Goal: Information Seeking & Learning: Check status

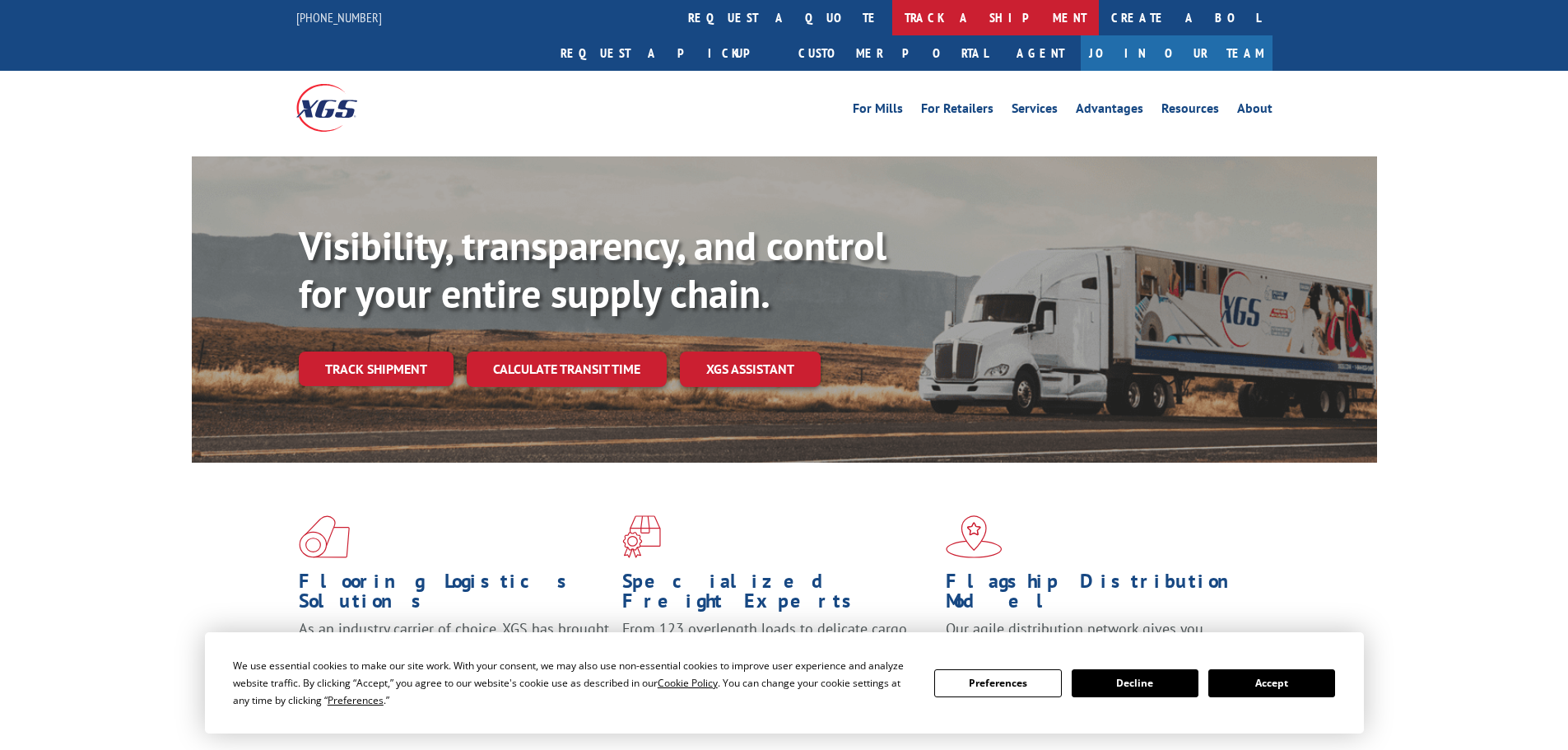
click at [892, 23] on link "track a shipment" at bounding box center [995, 17] width 207 height 35
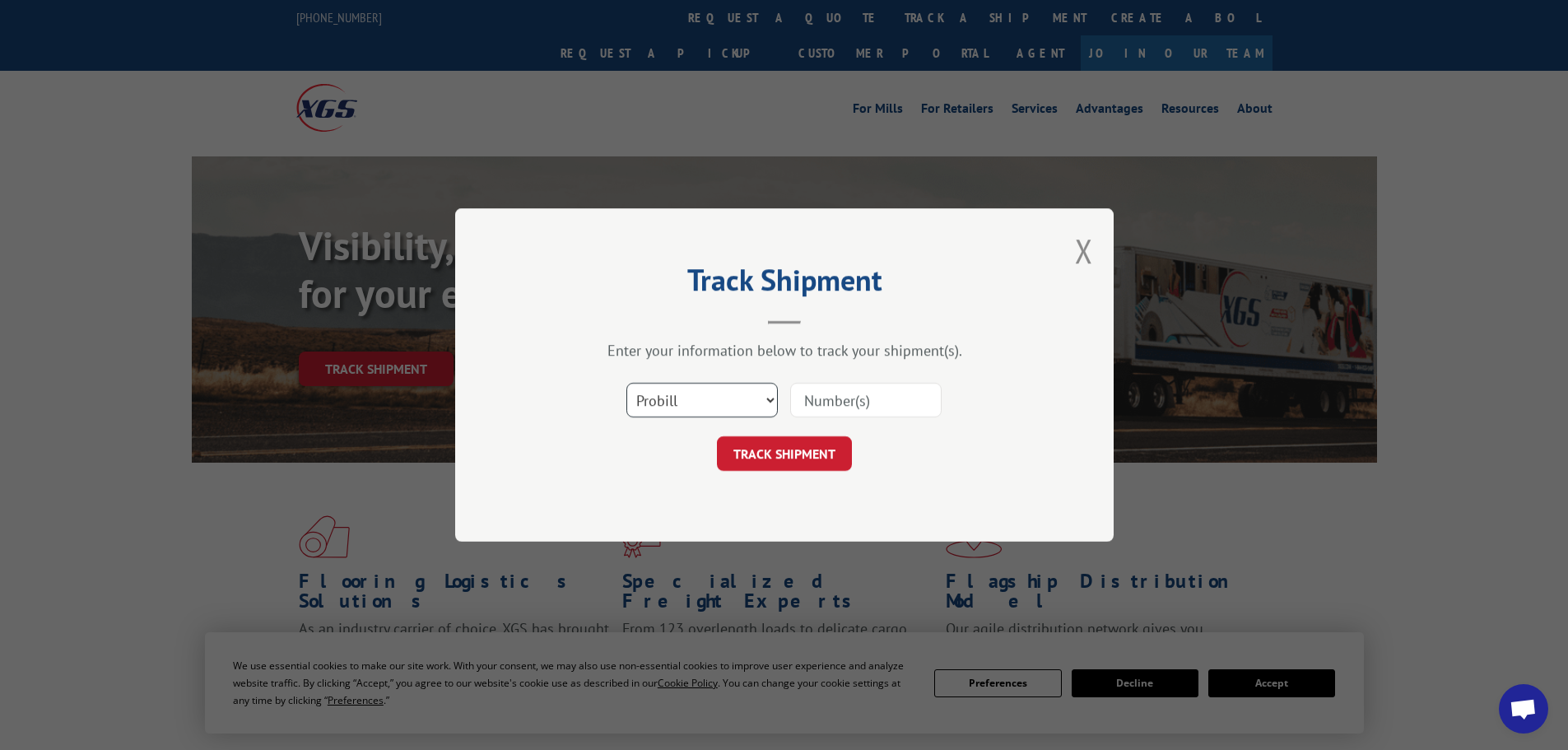
click at [649, 392] on select "Select category... Probill BOL PO" at bounding box center [702, 400] width 151 height 34
select select "bol"
click at [626, 383] on select "Select category... Probill BOL PO" at bounding box center [702, 400] width 151 height 34
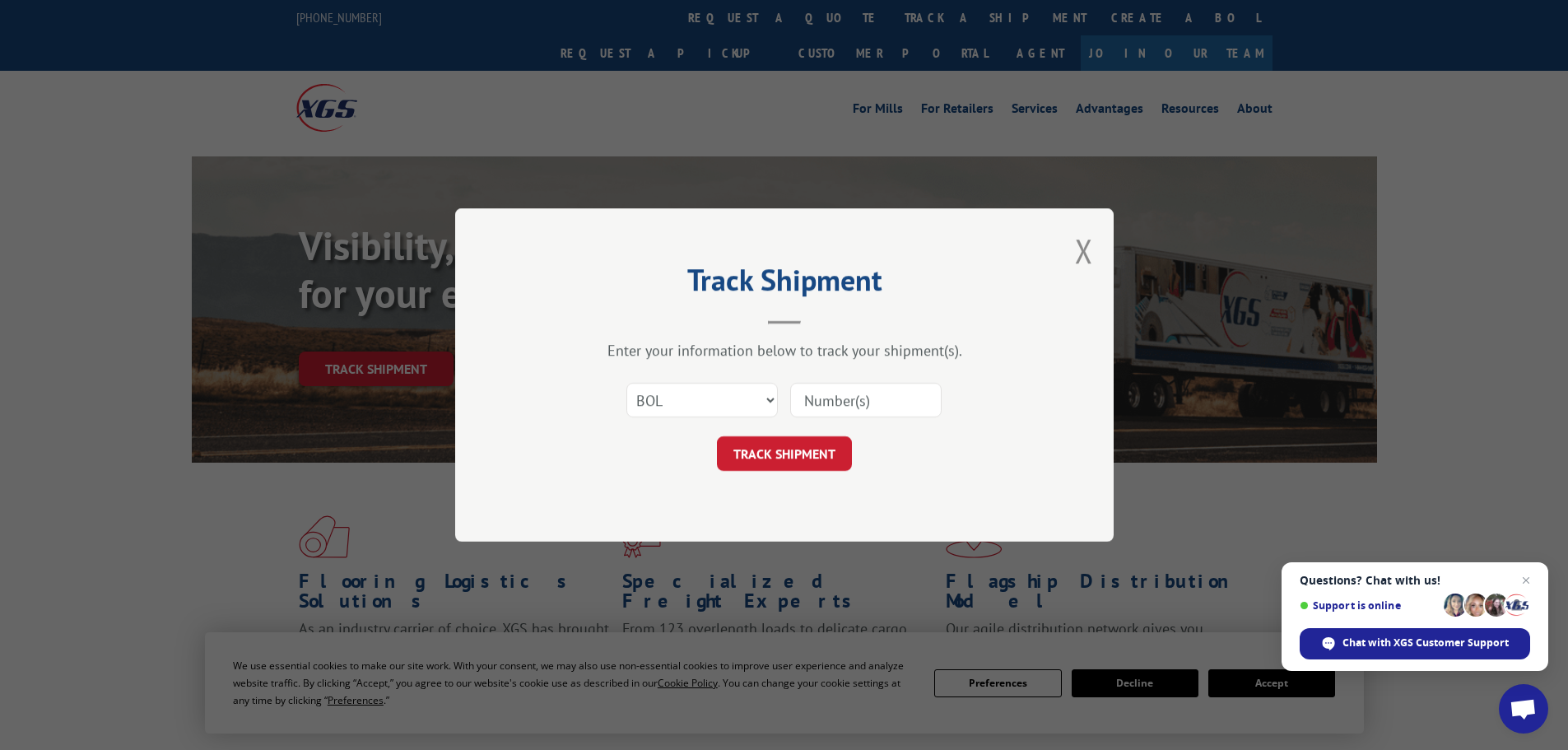
click at [828, 402] on input at bounding box center [866, 400] width 151 height 34
drag, startPoint x: 828, startPoint y: 402, endPoint x: 1527, endPoint y: 576, distance: 720.3
click at [1527, 576] on span "Open chat" at bounding box center [1527, 582] width 21 height 21
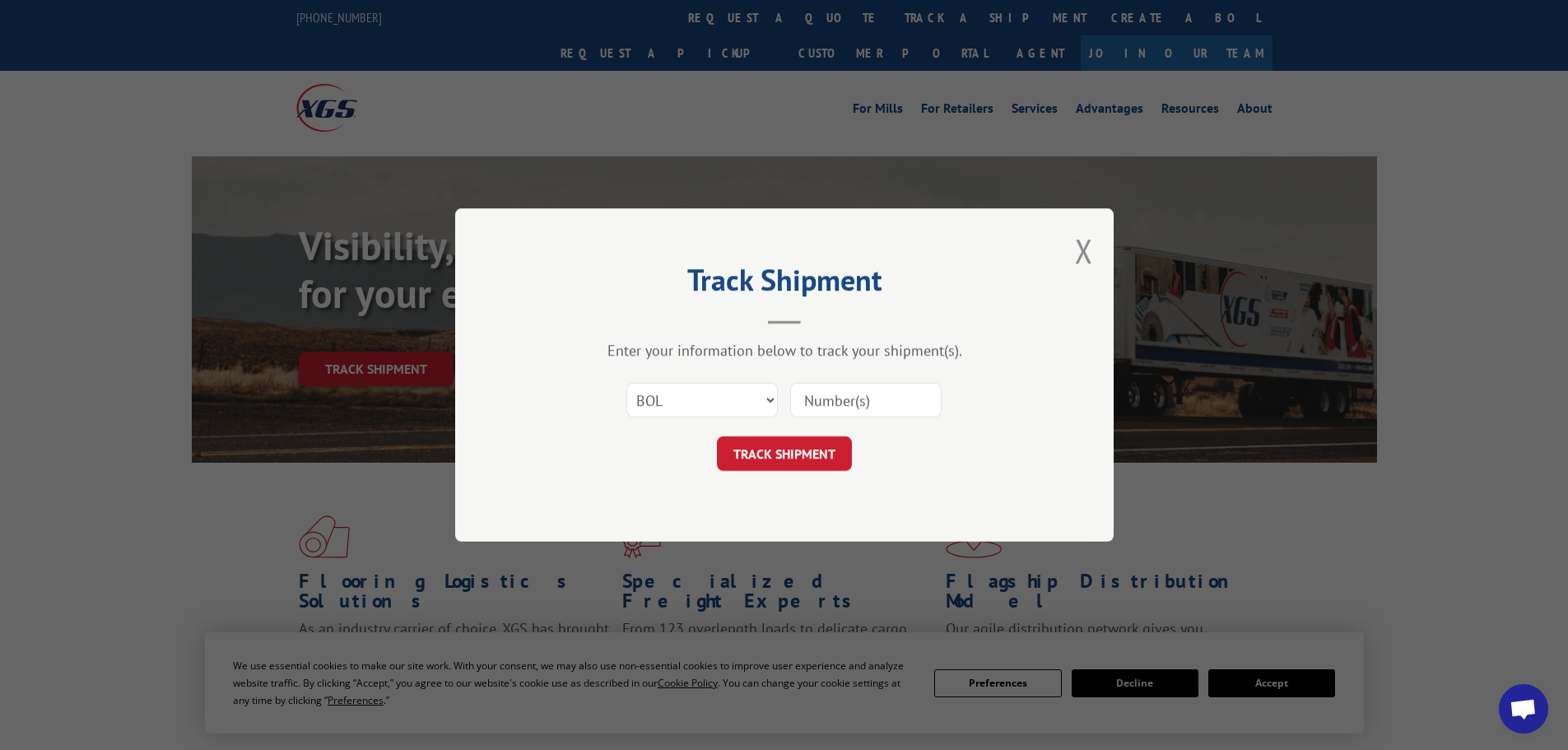
paste input "5092165"
type input "5092165"
click at [748, 451] on button "TRACK SHIPMENT" at bounding box center [784, 453] width 135 height 34
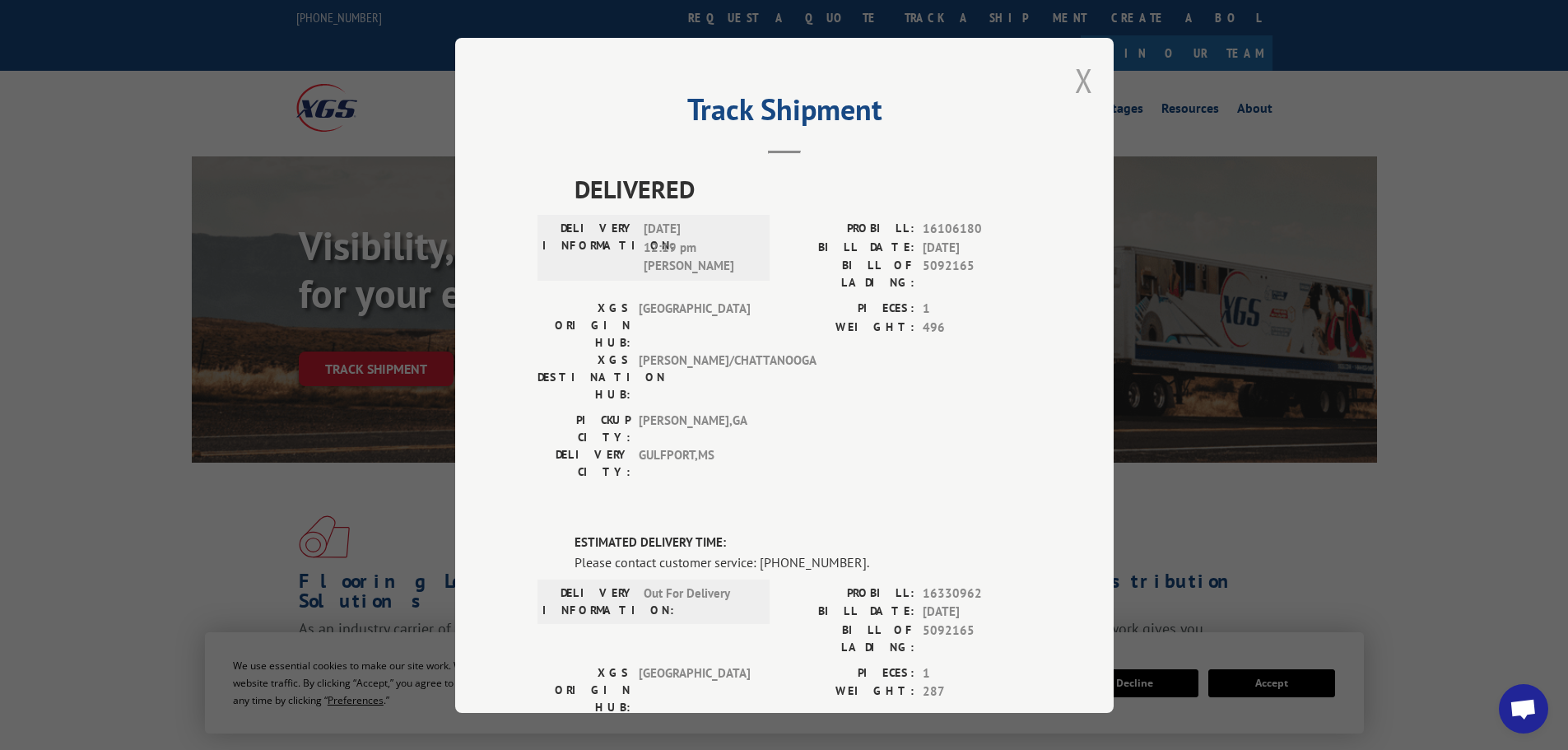
click at [1080, 74] on button "Close modal" at bounding box center [1084, 80] width 18 height 44
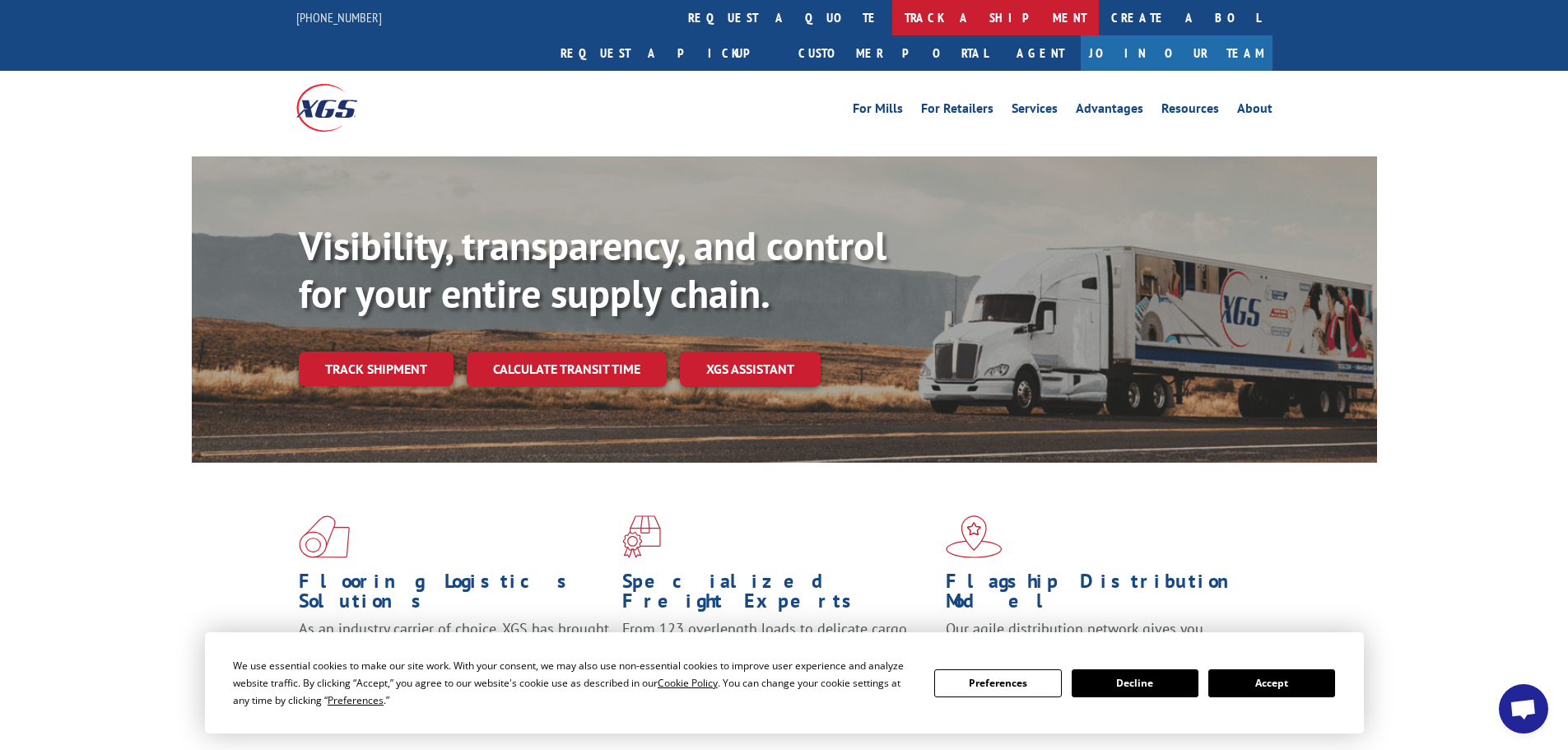
click at [892, 17] on link "track a shipment" at bounding box center [995, 17] width 207 height 35
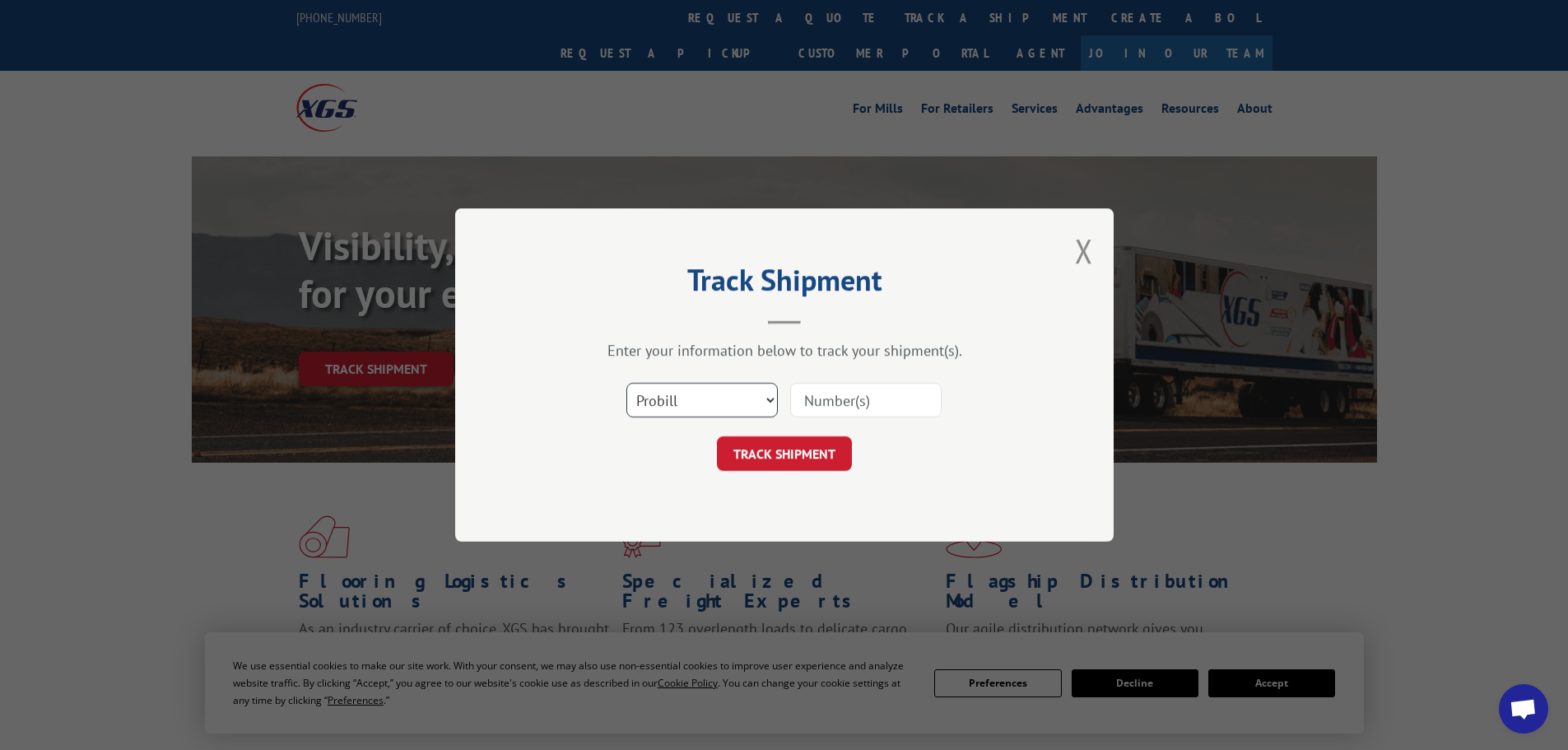
click at [669, 391] on select "Select category... Probill BOL PO" at bounding box center [702, 400] width 151 height 34
select select "bol"
click at [626, 383] on select "Select category... Probill BOL PO" at bounding box center [702, 400] width 151 height 34
click at [817, 397] on input at bounding box center [866, 400] width 151 height 34
paste input "5148103"
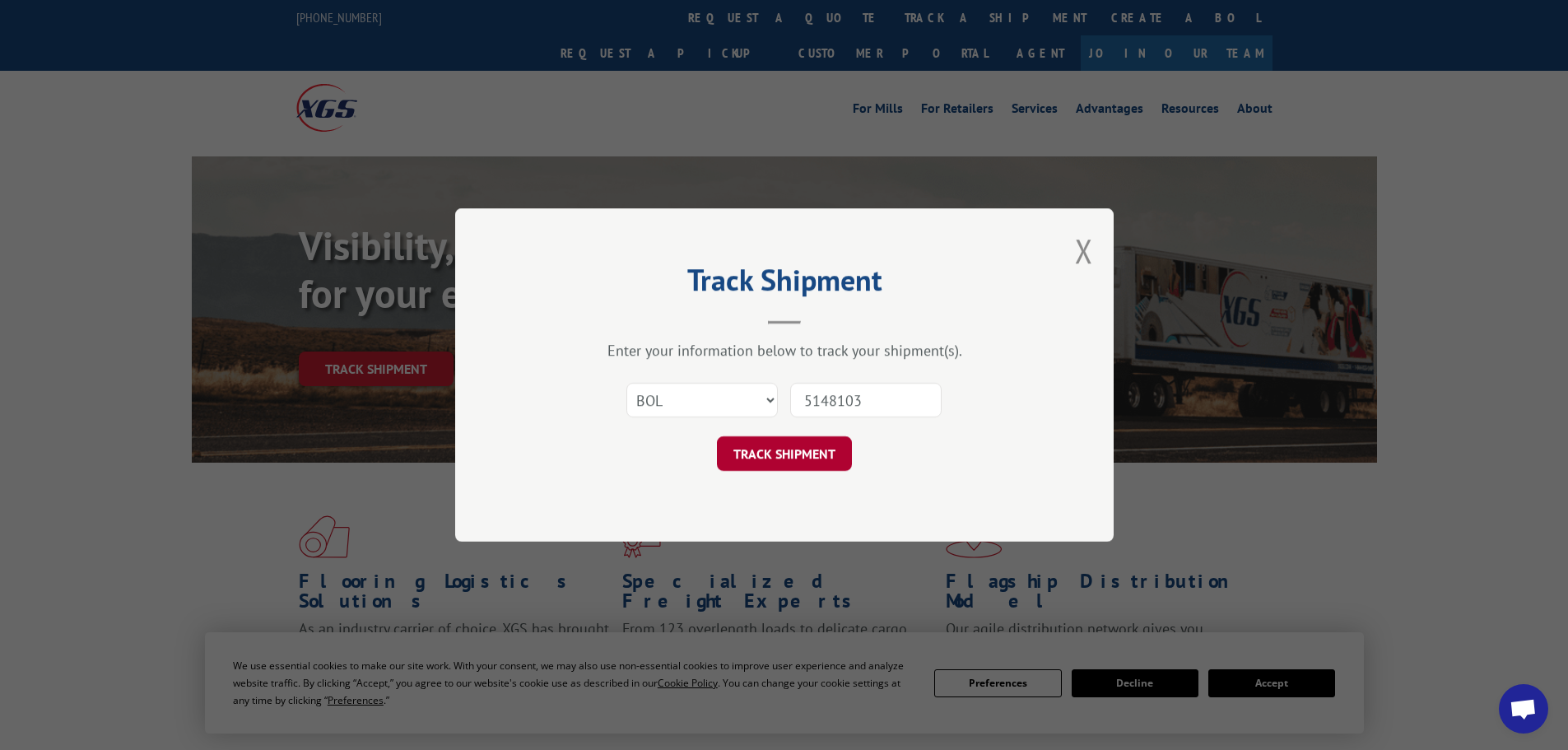
type input "5148103"
click at [767, 455] on button "TRACK SHIPMENT" at bounding box center [784, 453] width 135 height 34
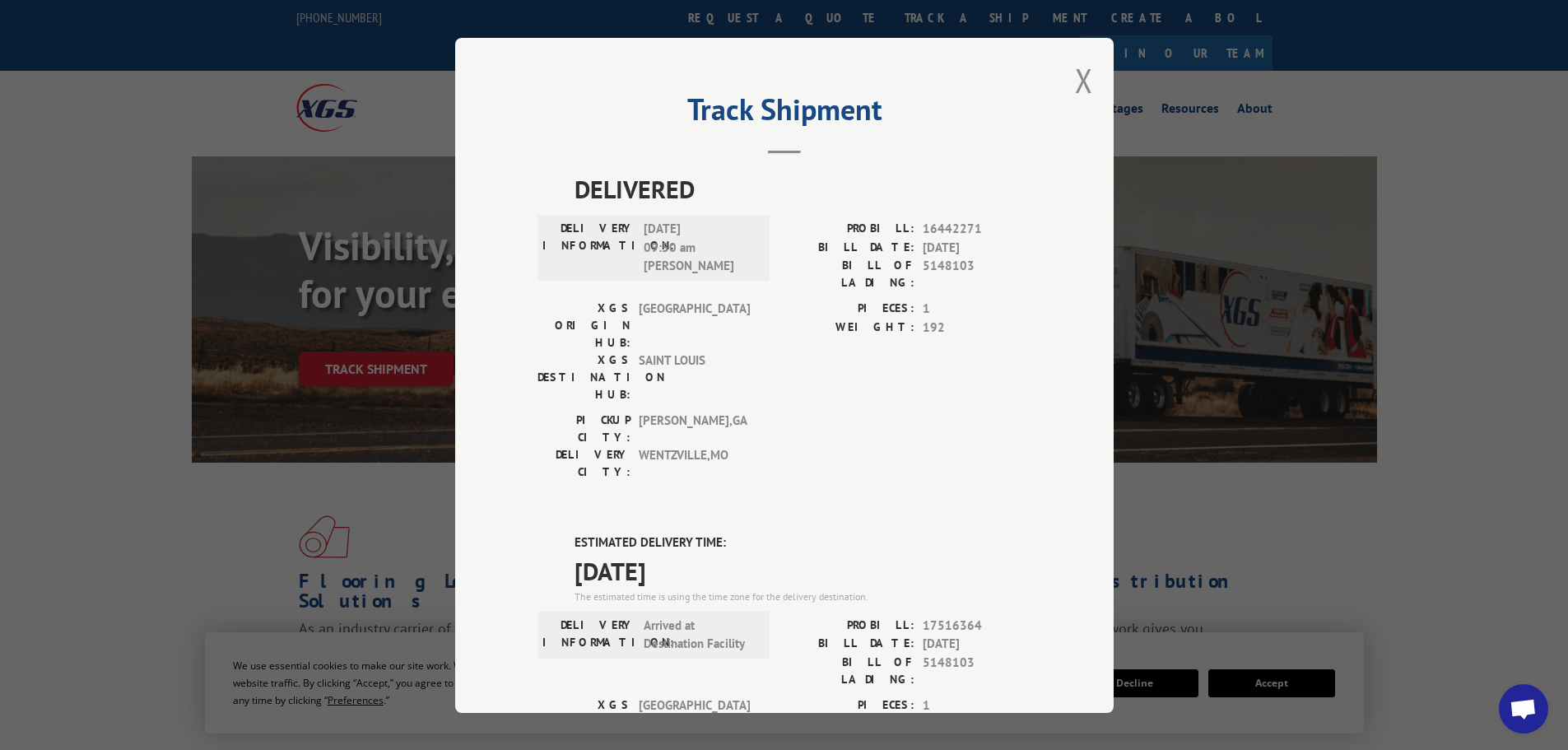
click at [968, 123] on h2 "Track Shipment" at bounding box center [784, 113] width 494 height 32
click at [1558, 223] on div "Track Shipment DELIVERED DELIVERY INFORMATION: [DATE] 09:50 am [PERSON_NAME] PR…" at bounding box center [784, 375] width 1568 height 750
